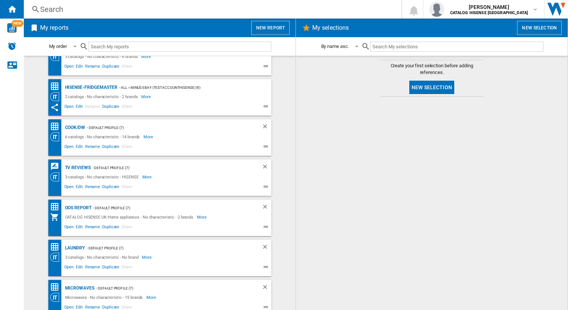
scroll to position [67, 0]
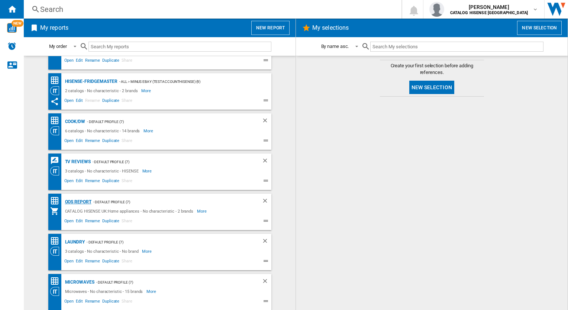
click at [78, 202] on div "OOS REPORT" at bounding box center [77, 201] width 28 height 9
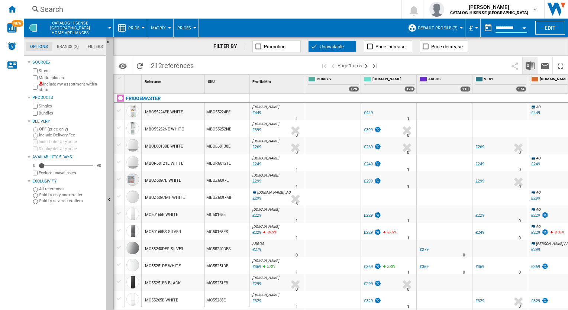
click at [533, 66] on img "Download in Excel" at bounding box center [530, 65] width 9 height 9
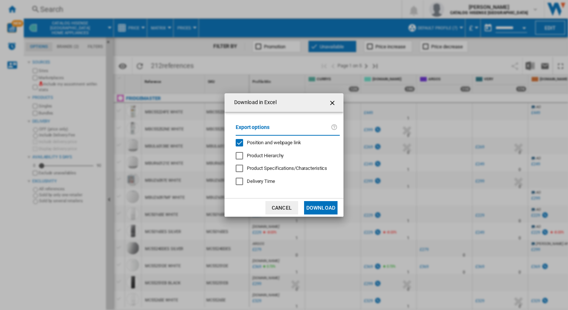
click at [320, 204] on button "Download" at bounding box center [320, 207] width 33 height 13
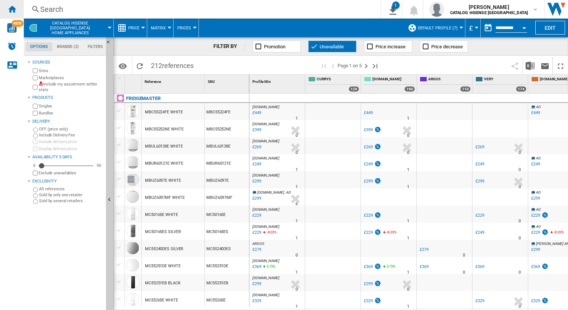
click at [8, 7] on ng-md-icon "Home" at bounding box center [11, 8] width 9 height 9
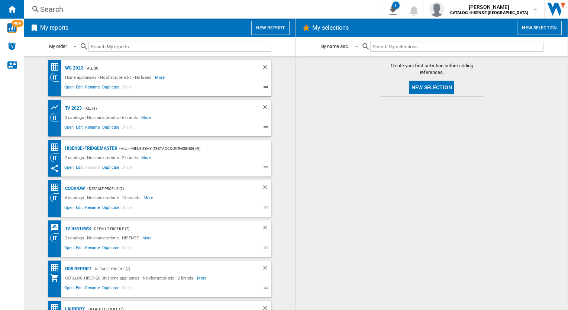
click at [70, 67] on div "WG 2022" at bounding box center [73, 68] width 20 height 9
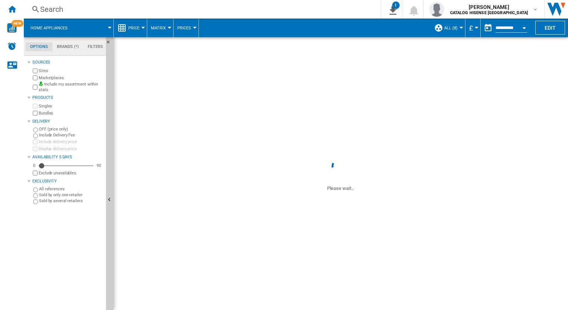
click at [135, 30] on span "Price" at bounding box center [133, 28] width 11 height 5
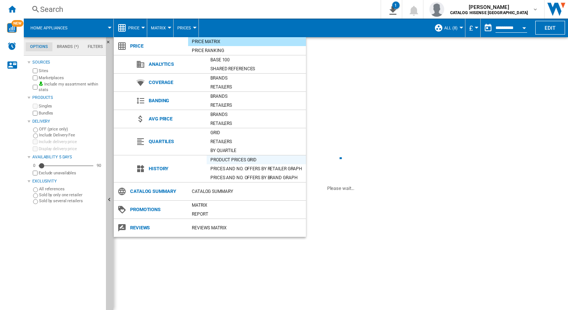
click at [245, 160] on div "Product prices grid" at bounding box center [256, 159] width 99 height 7
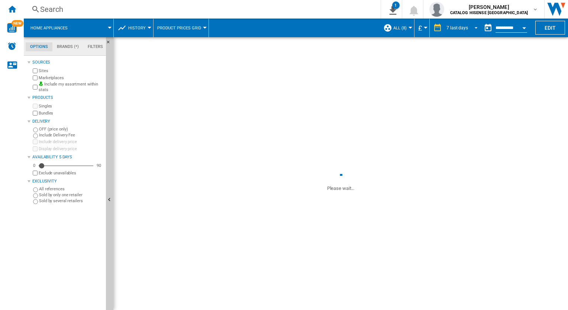
click at [449, 33] on md-select-value "7 last days" at bounding box center [463, 27] width 35 height 11
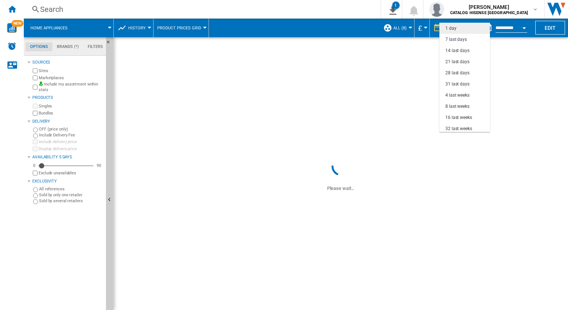
click at [463, 30] on md-option "1 day" at bounding box center [465, 28] width 51 height 11
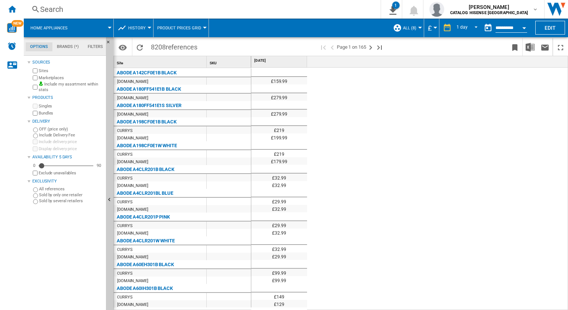
click at [396, 135] on div "£159.99 £279.99 £279.99 £219 £199.99 £219 £179.99 £32.99 £32.99 £29.99 £32.99 £…" at bounding box center [409, 189] width 317 height 243
click at [529, 48] on img "Download in Excel" at bounding box center [530, 47] width 9 height 9
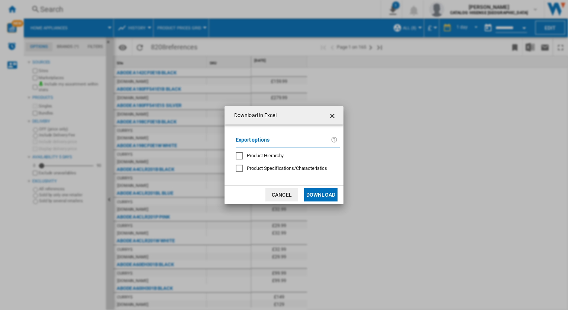
click at [326, 198] on button "Download" at bounding box center [320, 194] width 33 height 13
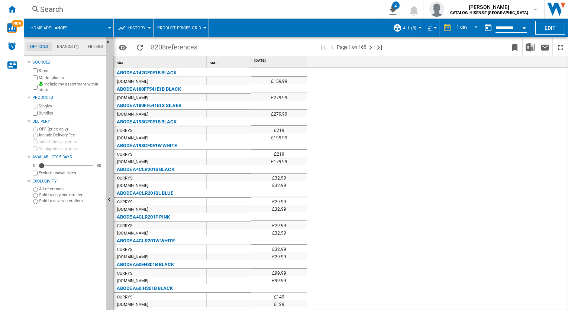
drag, startPoint x: 486, startPoint y: 102, endPoint x: 455, endPoint y: 123, distance: 37.7
click at [486, 102] on div "£159.99 £279.99 £279.99 £219 £199.99 £219 £179.99 £32.99 £32.99 £29.99 £32.99 £…" at bounding box center [409, 189] width 317 height 243
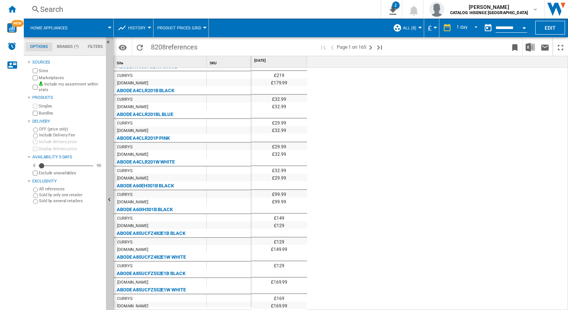
scroll to position [77, 0]
